Goal: Information Seeking & Learning: Learn about a topic

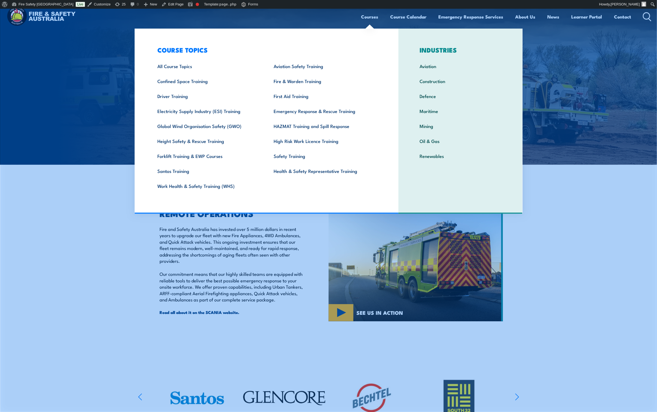
click at [371, 16] on link "Courses" at bounding box center [369, 17] width 17 height 14
click at [289, 94] on link "First Aid Training" at bounding box center [323, 96] width 116 height 15
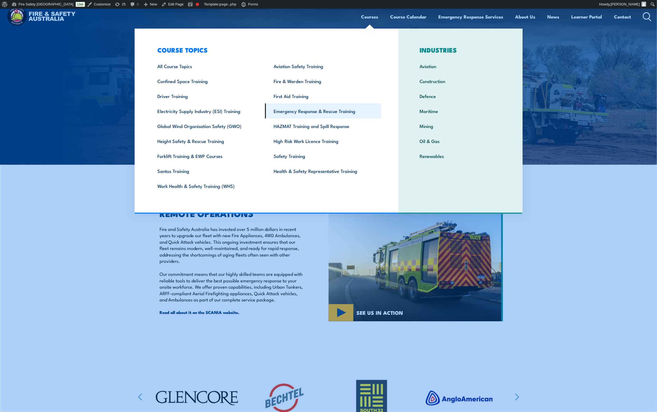
click at [286, 113] on link "Emergency Response & Rescue Training" at bounding box center [323, 110] width 116 height 15
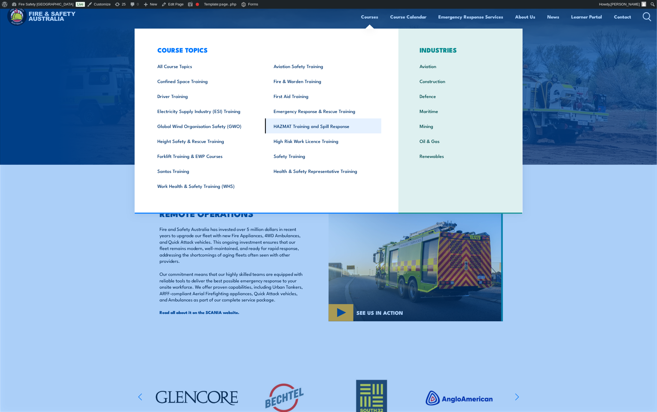
click at [285, 123] on link "HAZMAT Training and Spill Response" at bounding box center [323, 125] width 116 height 15
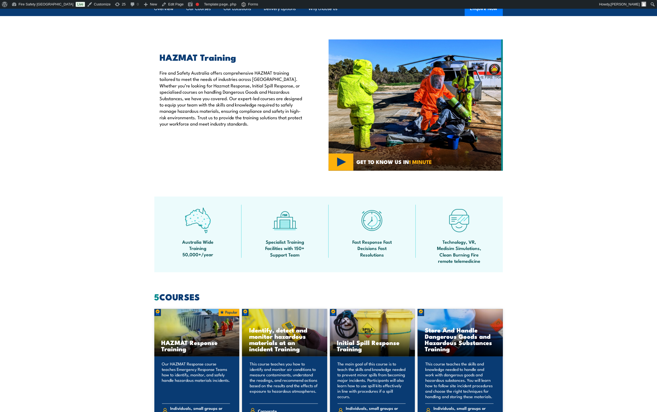
scroll to position [449, 0]
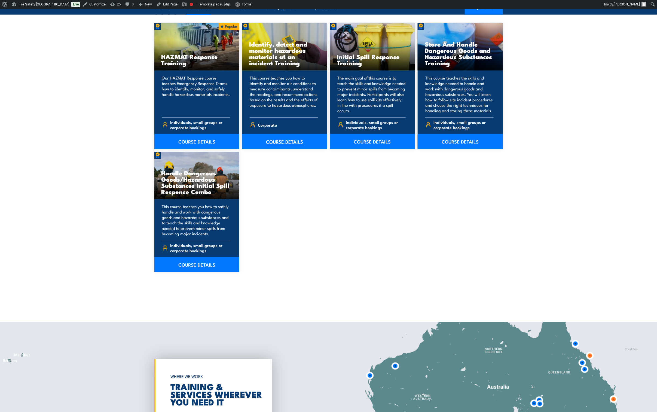
click at [290, 143] on link "COURSE DETAILS" at bounding box center [284, 141] width 85 height 15
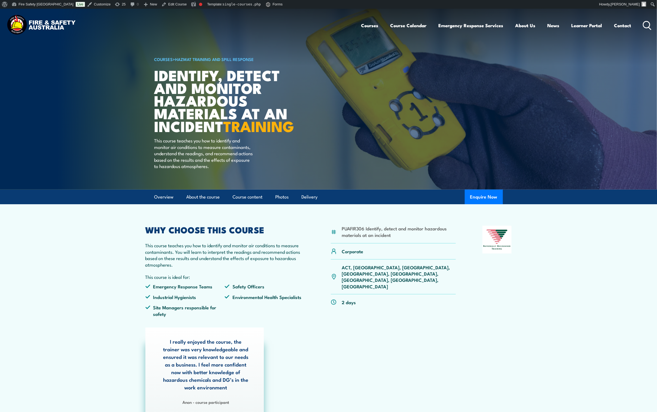
click at [234, 252] on div "WHY CHOOSE THIS COURSE This course teaches you how to identify and monitor air …" at bounding box center [224, 273] width 159 height 95
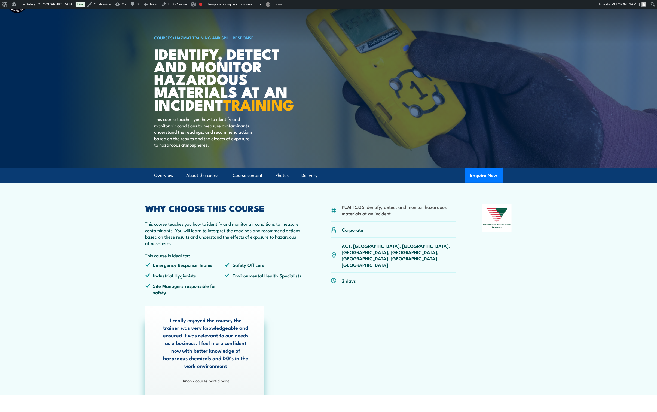
scroll to position [41, 0]
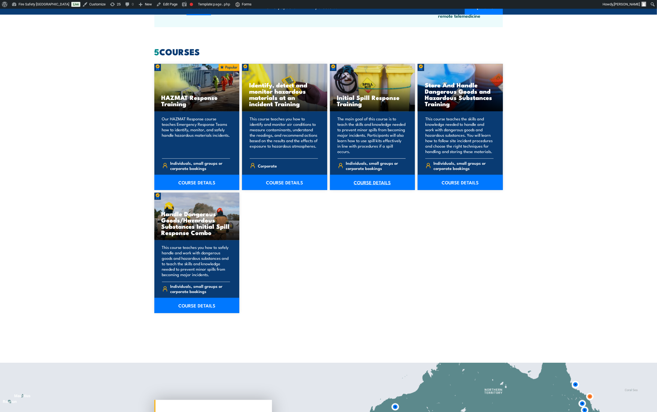
scroll to position [368, 0]
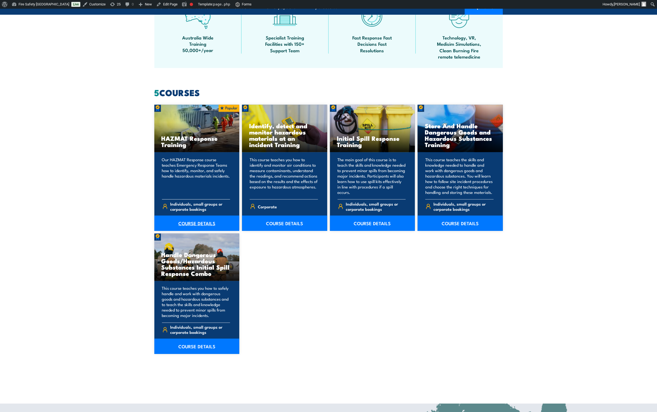
click at [208, 221] on link "COURSE DETAILS" at bounding box center [196, 223] width 85 height 15
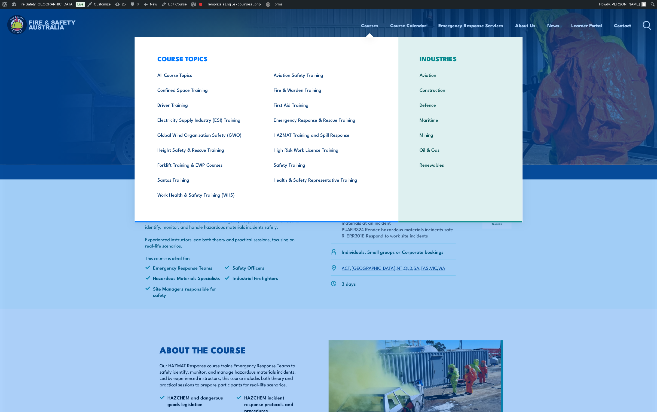
click at [120, 47] on img at bounding box center [328, 87] width 657 height 156
click at [181, 169] on link "Forklift Training & EWP Courses" at bounding box center [207, 164] width 116 height 15
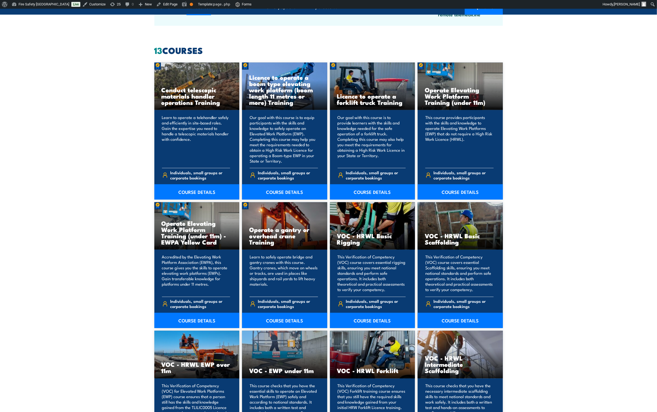
scroll to position [409, 0]
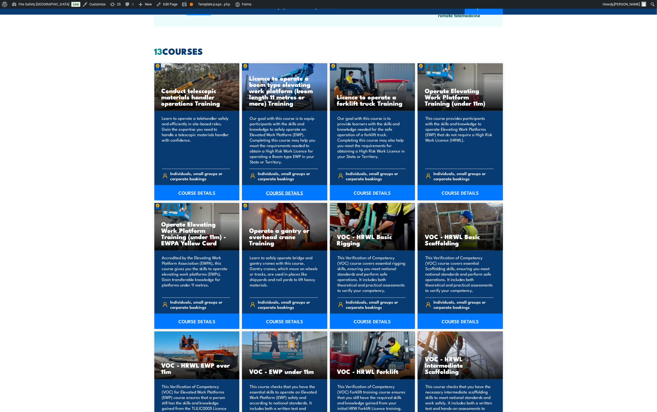
click at [292, 191] on link "COURSE DETAILS" at bounding box center [284, 192] width 85 height 15
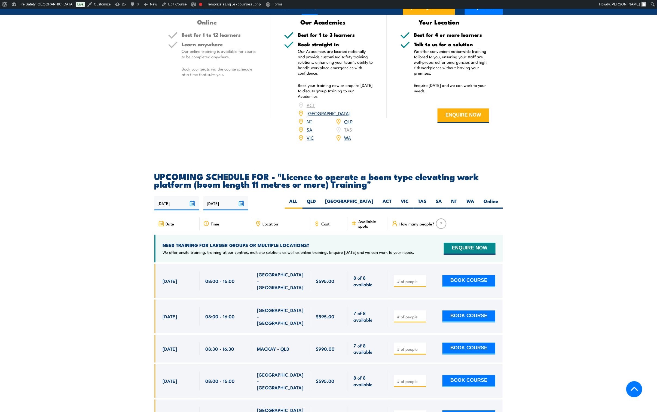
scroll to position [899, 0]
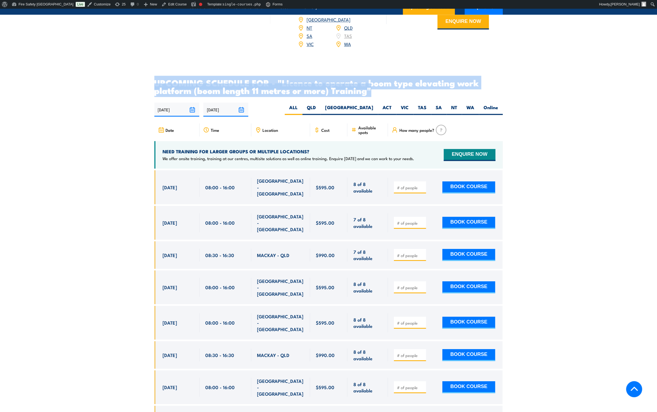
drag, startPoint x: 157, startPoint y: 71, endPoint x: 379, endPoint y: 84, distance: 222.7
click at [379, 84] on h2 "UPCOMING SCHEDULE FOR - "Licence to operate a boom type elevating work platform…" at bounding box center [328, 86] width 349 height 15
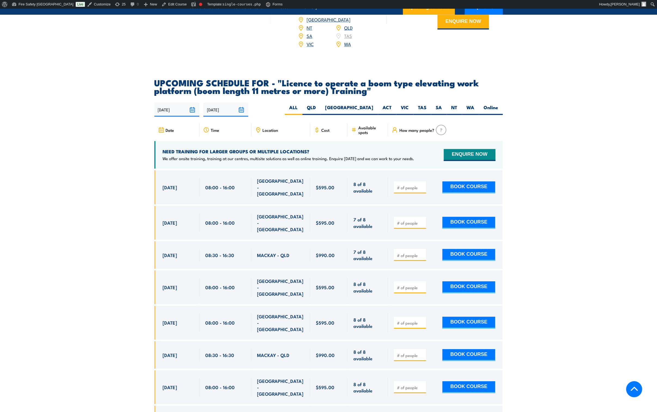
click at [114, 126] on section "UPCOMING SCHEDULE FOR - "Licence to operate a boom type elevating work platform…" at bounding box center [328, 281] width 657 height 404
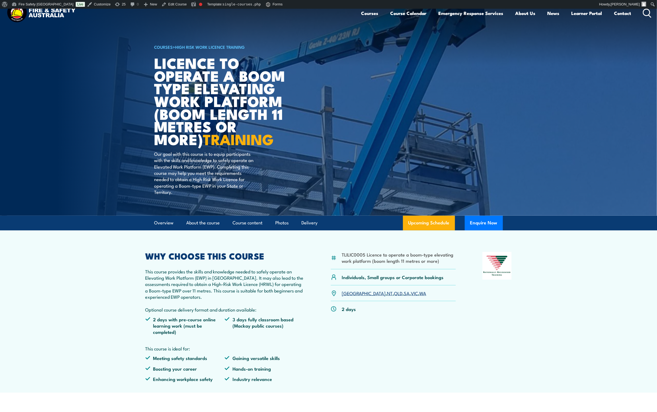
scroll to position [0, 0]
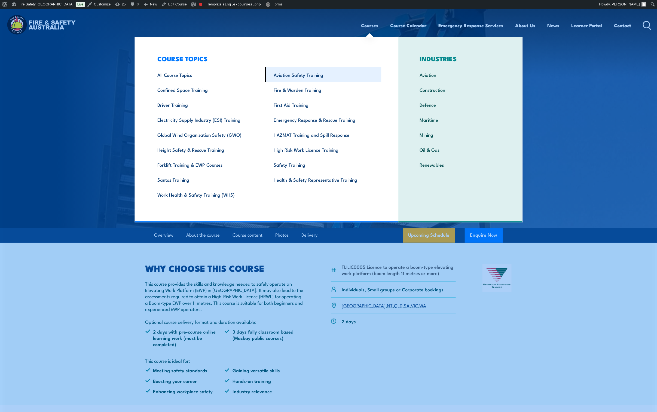
click at [305, 75] on link "Aviation Safety Training" at bounding box center [323, 74] width 116 height 15
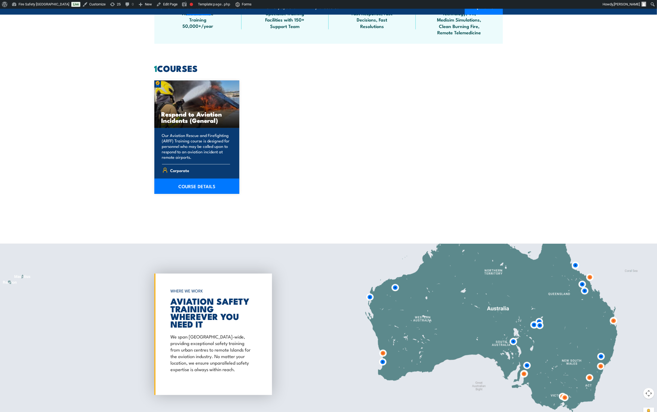
scroll to position [327, 0]
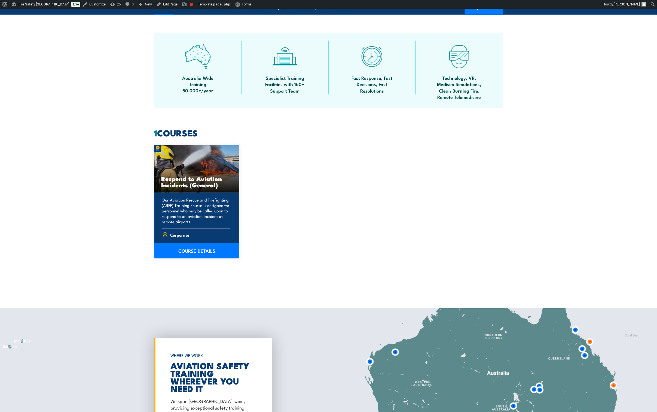
click at [189, 253] on link "COURSE DETAILS" at bounding box center [196, 250] width 85 height 15
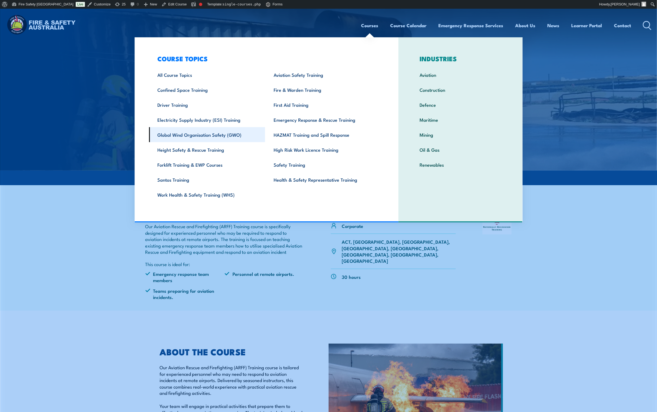
click at [219, 133] on link "Global Wind Organisation Safety (GWO)" at bounding box center [207, 134] width 116 height 15
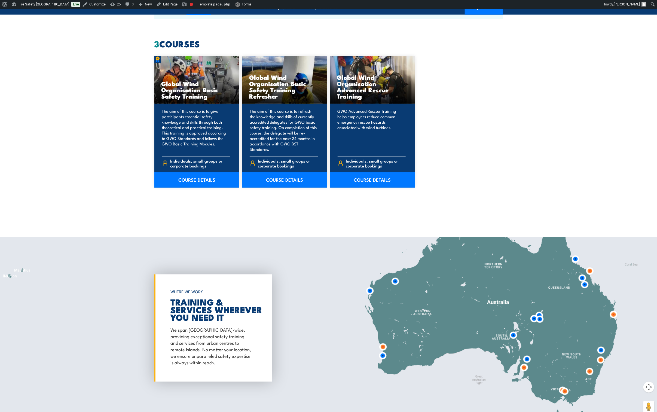
scroll to position [490, 0]
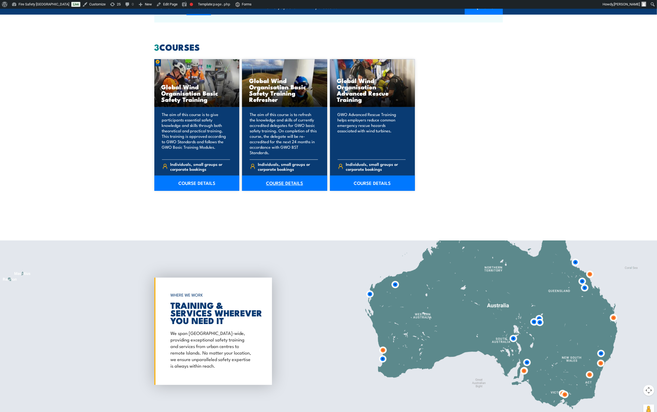
click at [294, 176] on link "COURSE DETAILS" at bounding box center [284, 183] width 85 height 15
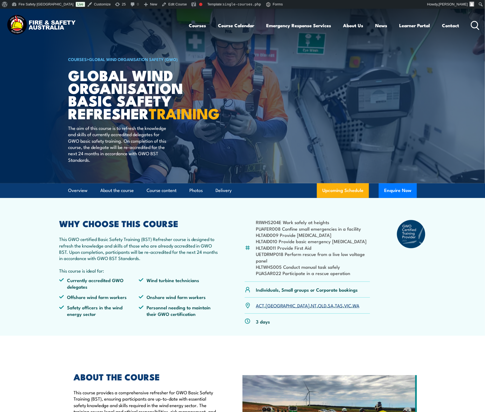
click at [14, 60] on img at bounding box center [242, 96] width 485 height 175
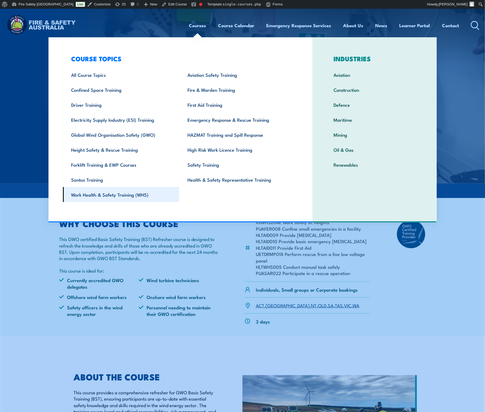
click at [92, 191] on link "Work Health & Safety Training (WHS)" at bounding box center [121, 194] width 116 height 15
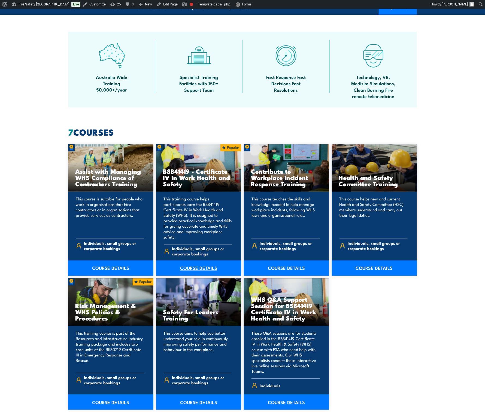
scroll to position [368, 0]
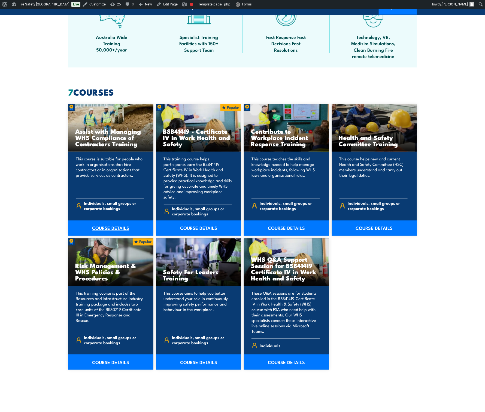
click at [115, 221] on link "COURSE DETAILS" at bounding box center [110, 228] width 85 height 15
